Goal: Task Accomplishment & Management: Manage account settings

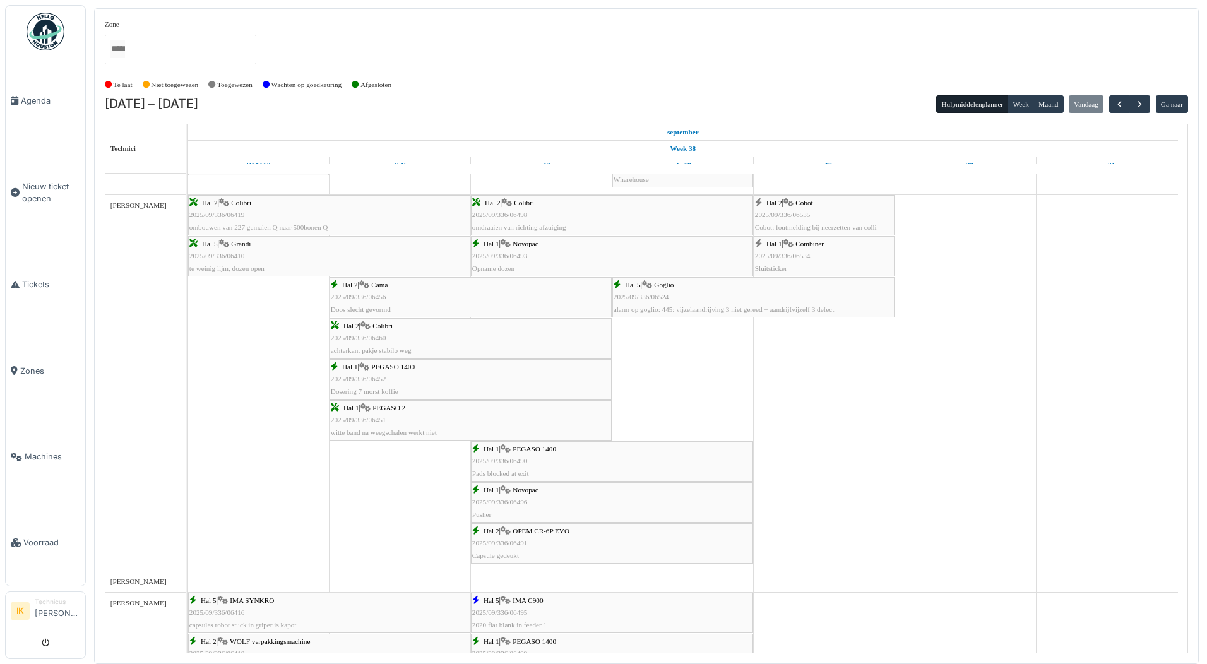
scroll to position [1002, 0]
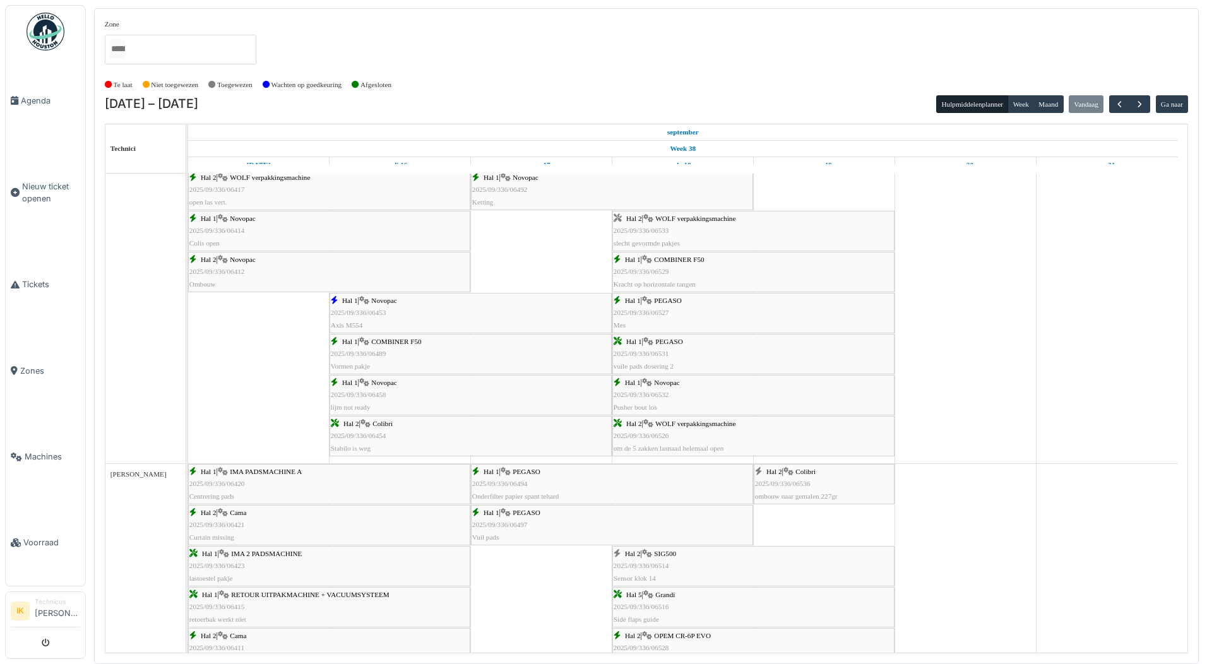
click at [679, 224] on div "Hal 2 | WOLF verpakkingsmachine 2025/09/336/06533 slecht gevormde pakjes" at bounding box center [754, 231] width 280 height 37
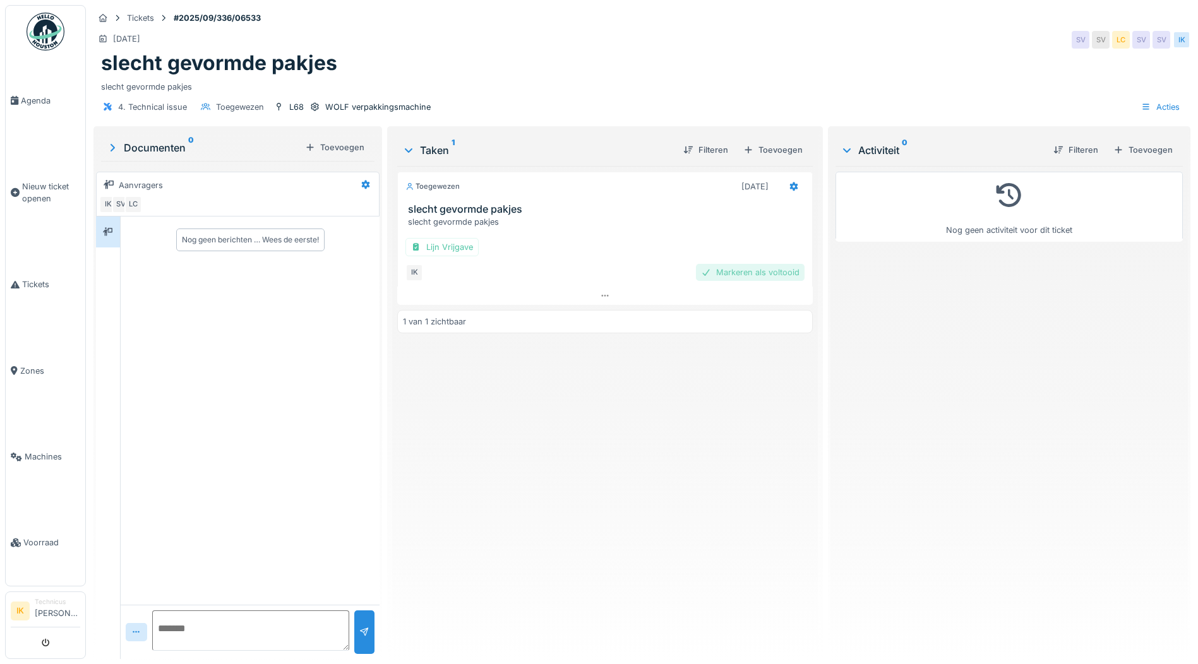
click at [760, 273] on div "Markeren als voltooid" at bounding box center [750, 272] width 109 height 17
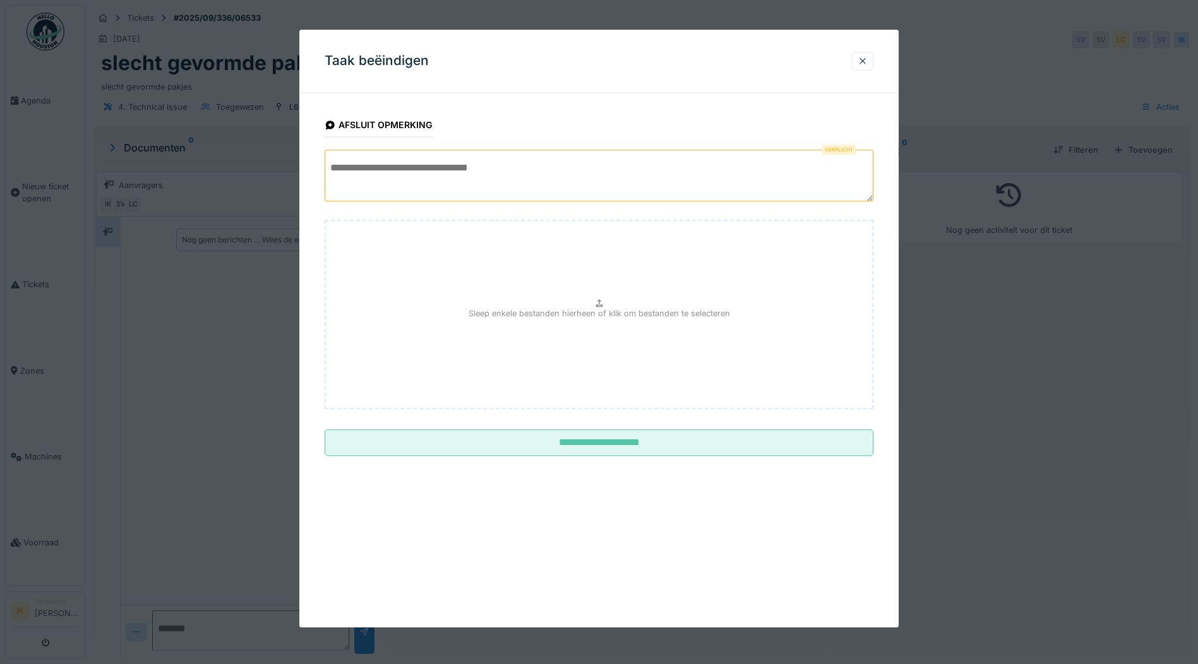
paste textarea "**********"
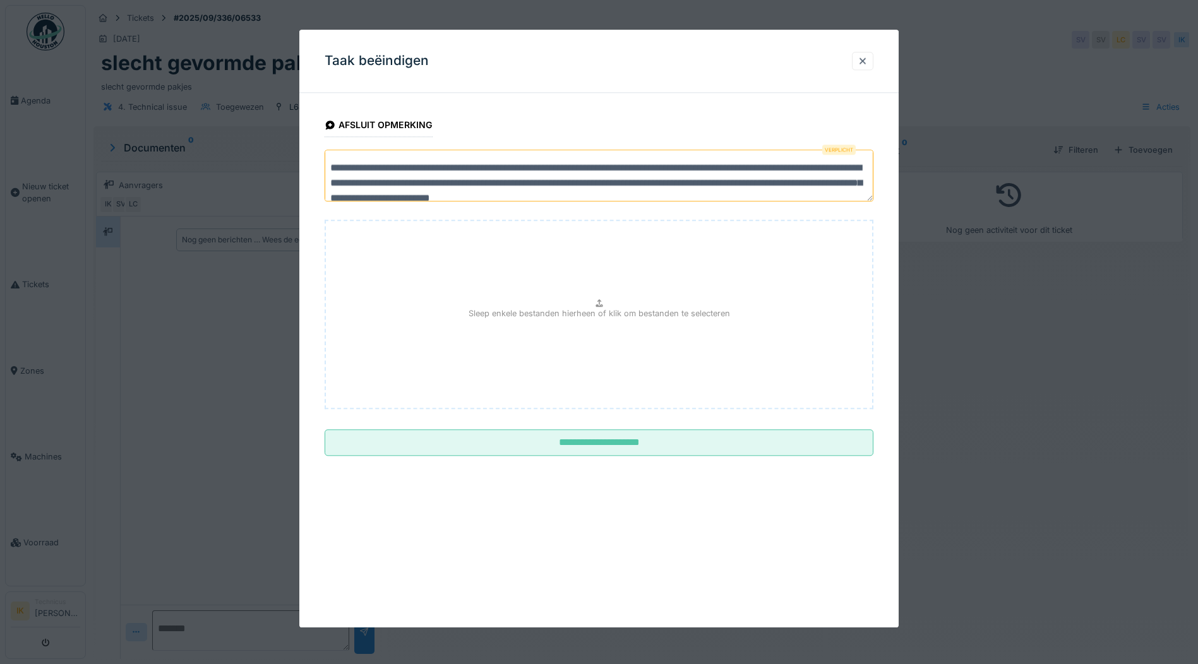
scroll to position [4, 0]
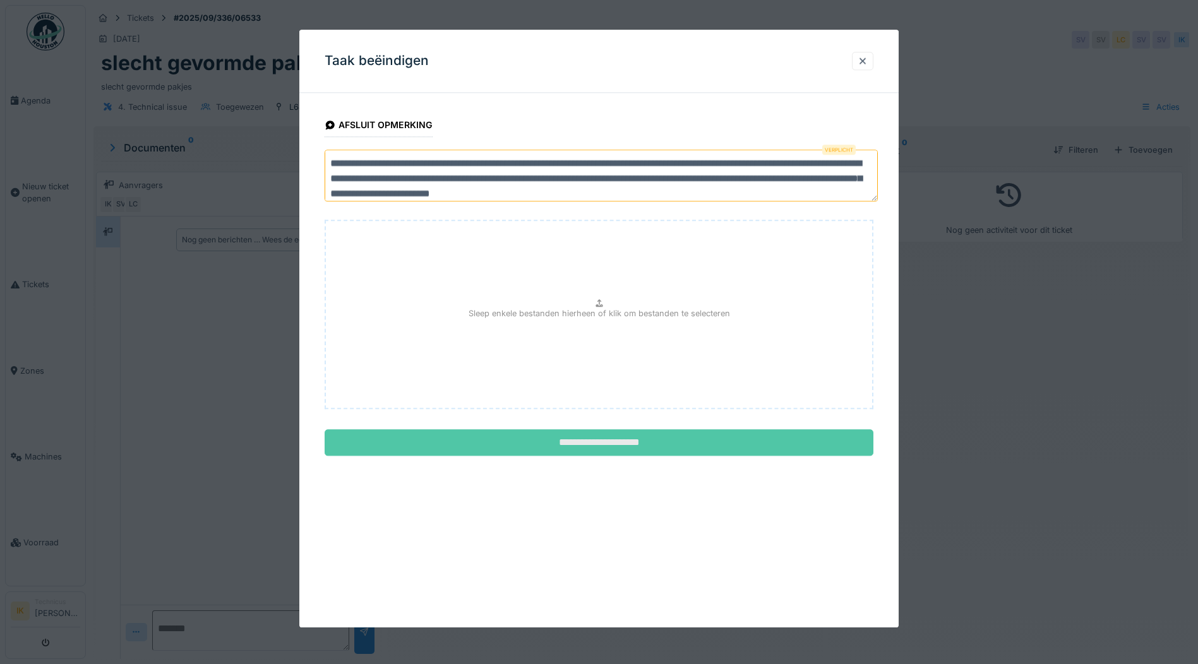
type textarea "**********"
click at [580, 443] on input "**********" at bounding box center [598, 443] width 549 height 27
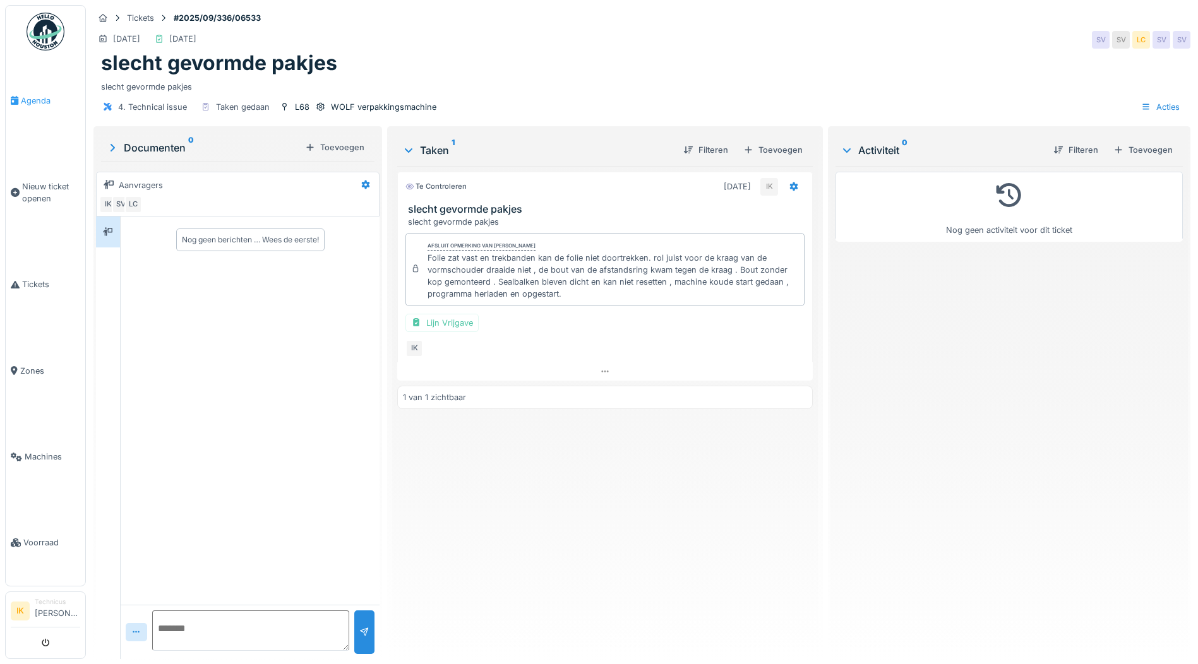
click at [35, 99] on span "Agenda" at bounding box center [50, 101] width 59 height 12
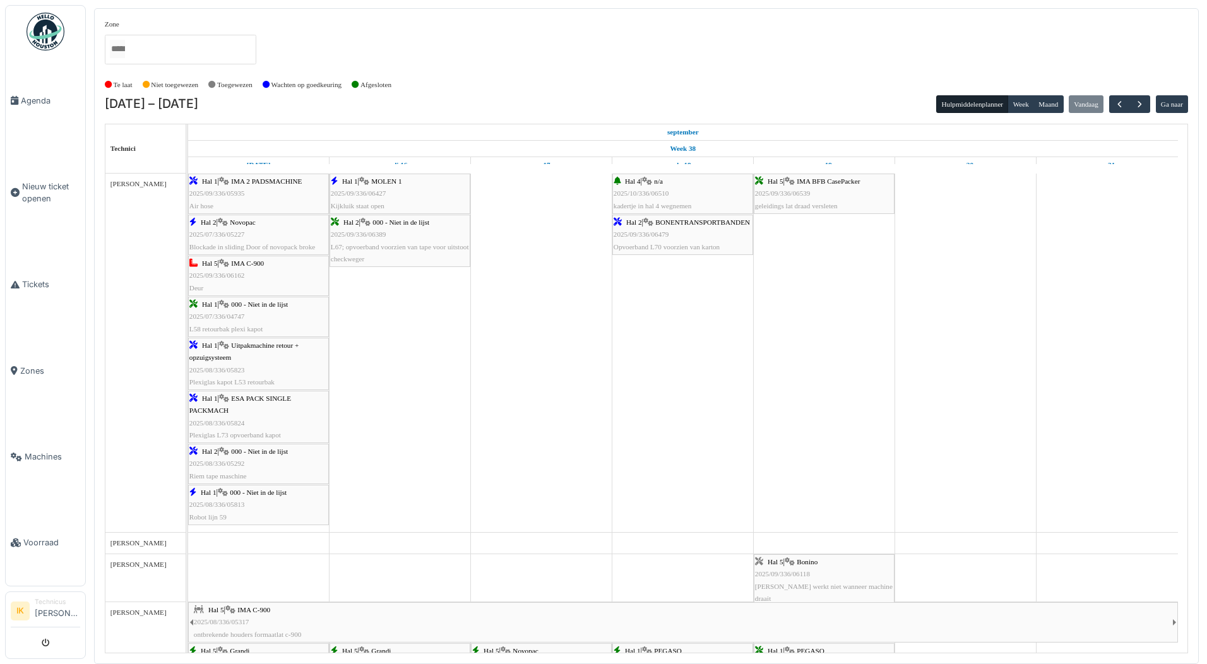
click at [37, 28] on img at bounding box center [46, 32] width 38 height 38
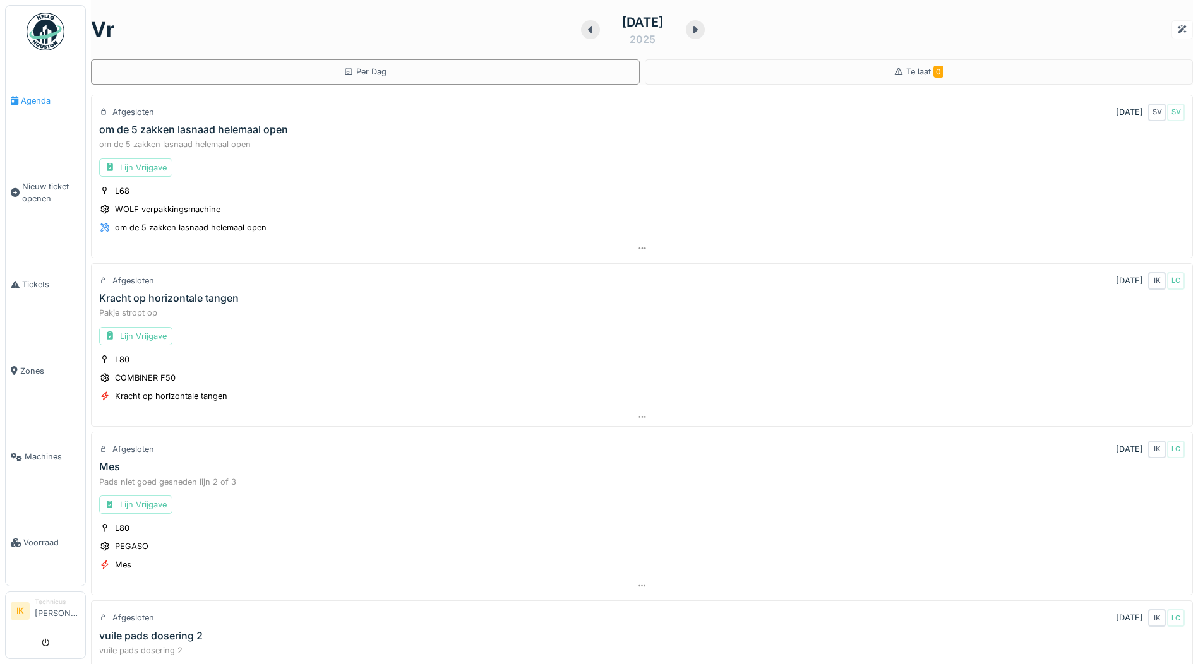
click at [24, 97] on span "Agenda" at bounding box center [50, 101] width 59 height 12
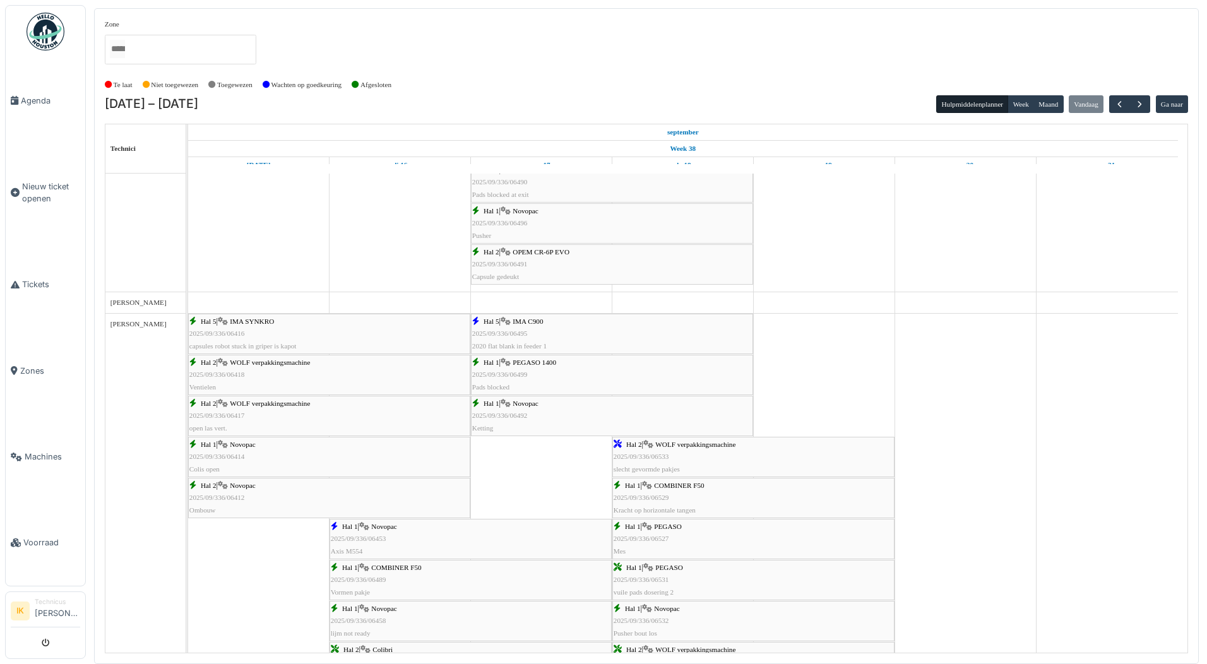
scroll to position [1264, 0]
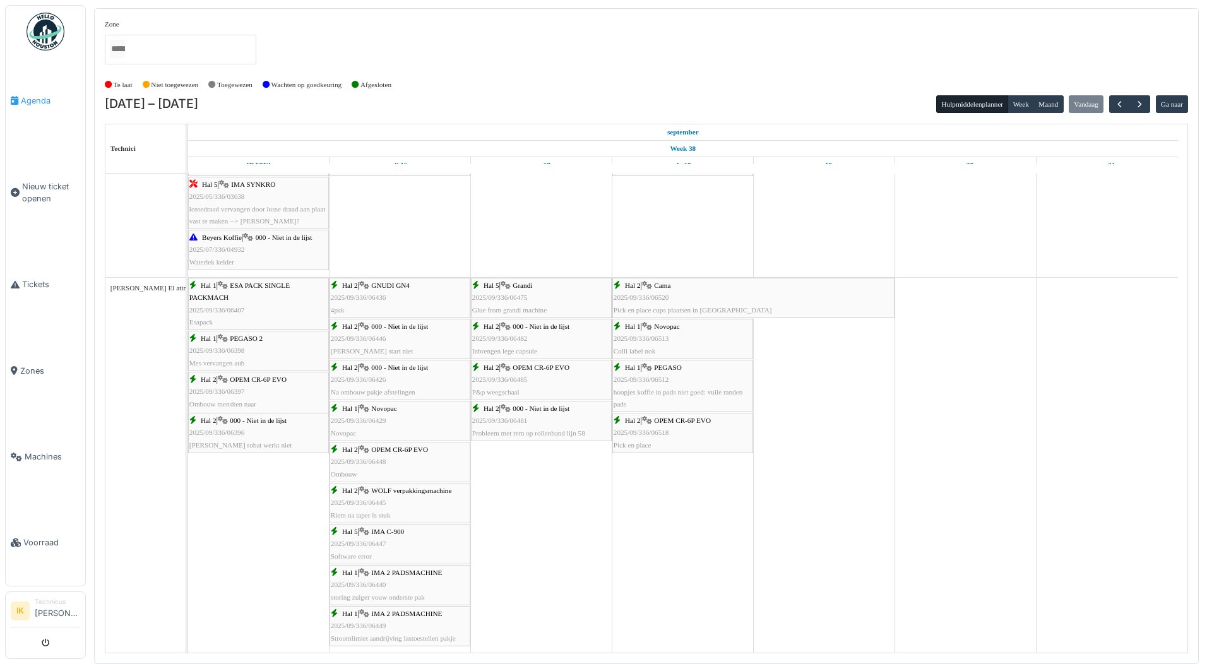
click at [30, 100] on span "Agenda" at bounding box center [50, 101] width 59 height 12
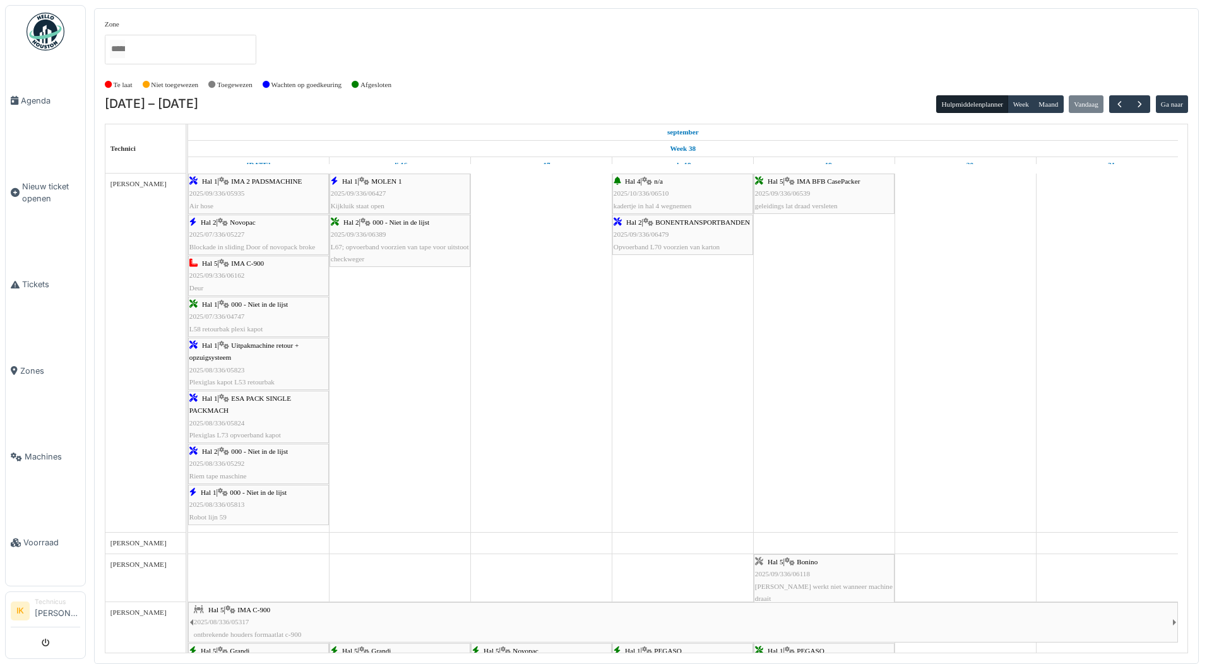
click at [850, 194] on div "Hal 5 | IMA BFB CasePacker 2025/09/336/06539 geleidings lat draad versleten" at bounding box center [824, 193] width 138 height 37
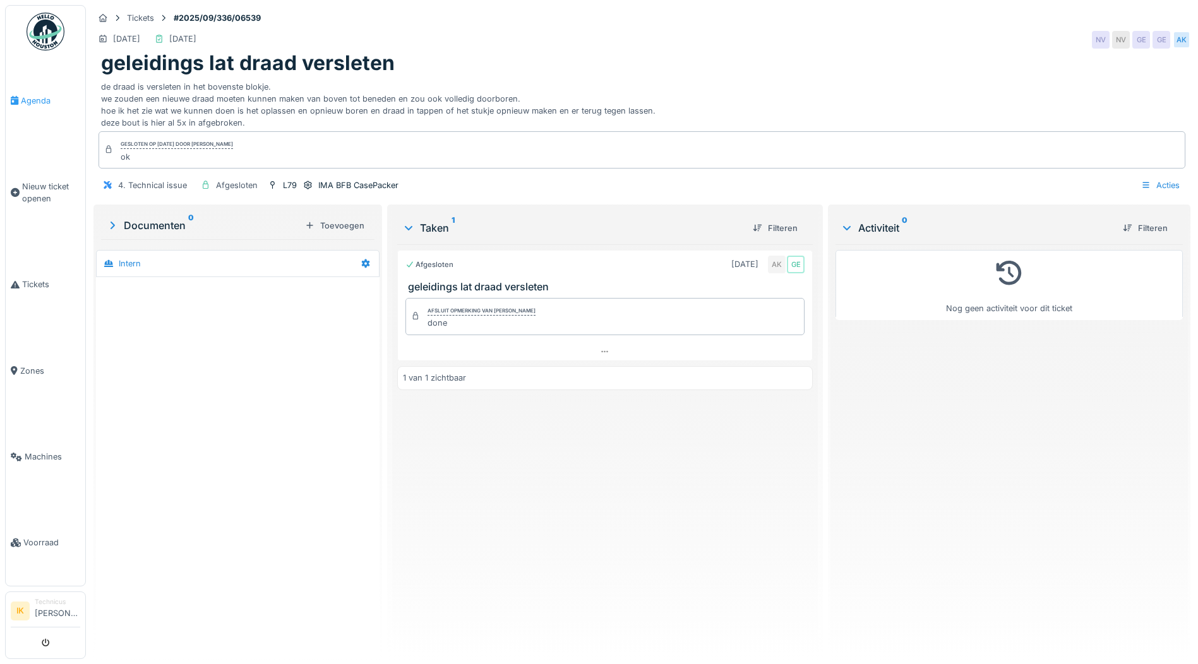
click at [37, 98] on span "Agenda" at bounding box center [50, 101] width 59 height 12
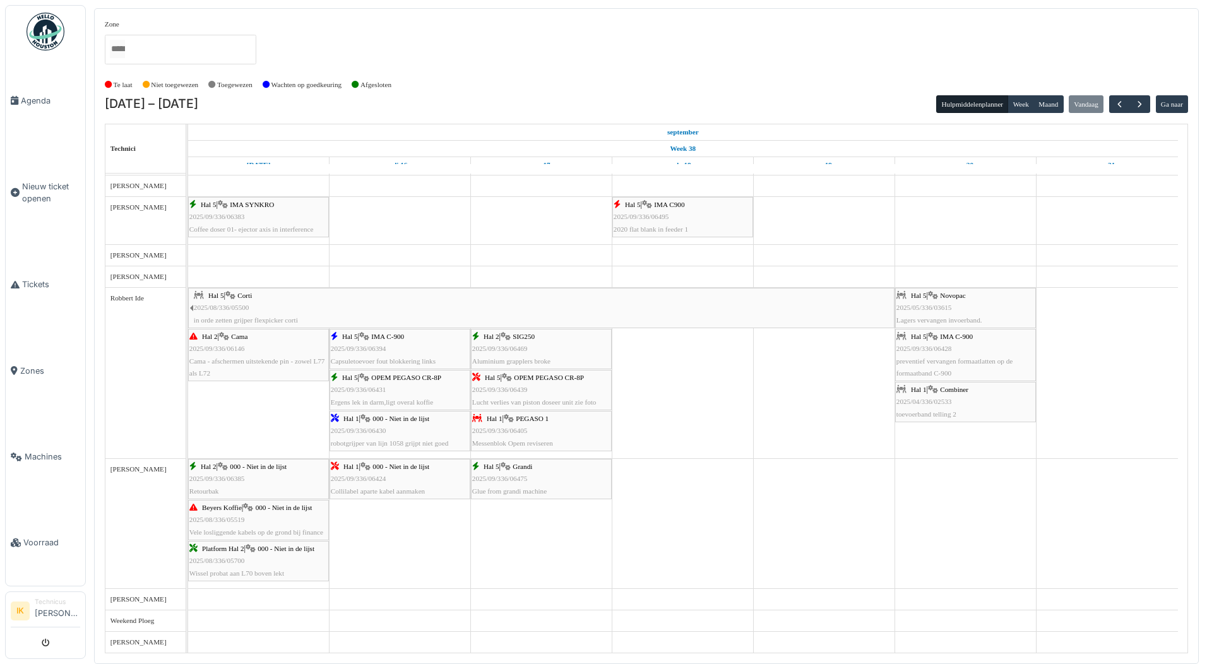
click at [950, 297] on span "Novopac" at bounding box center [952, 296] width 25 height 8
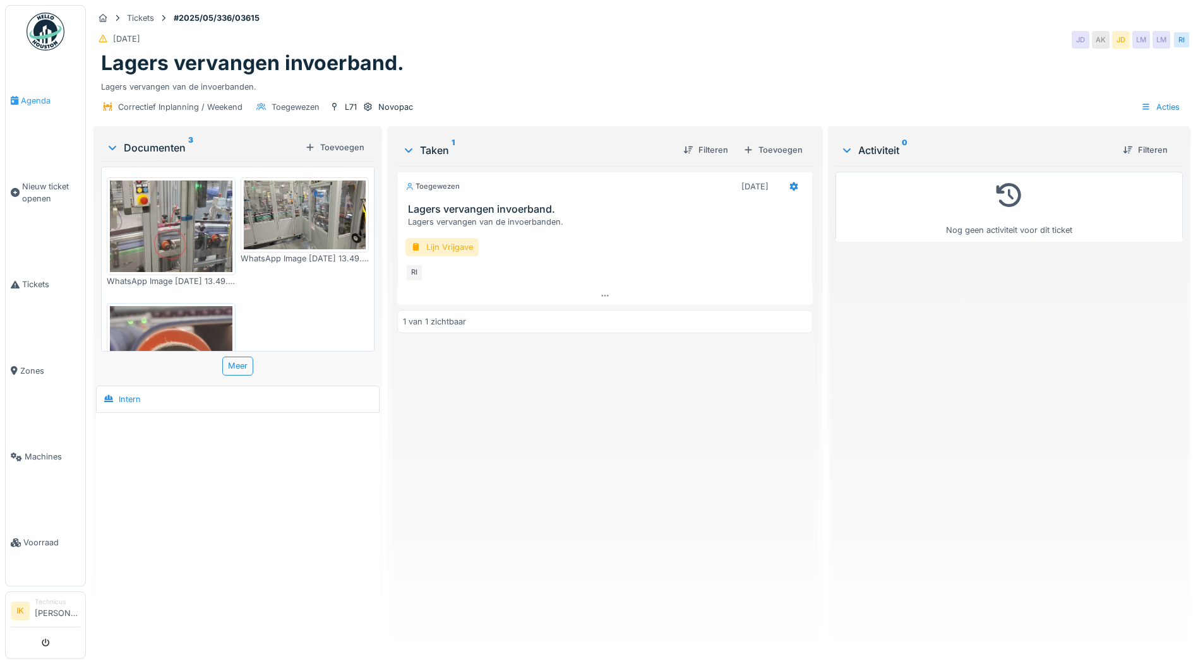
click at [31, 100] on span "Agenda" at bounding box center [50, 101] width 59 height 12
